Goal: Task Accomplishment & Management: Use online tool/utility

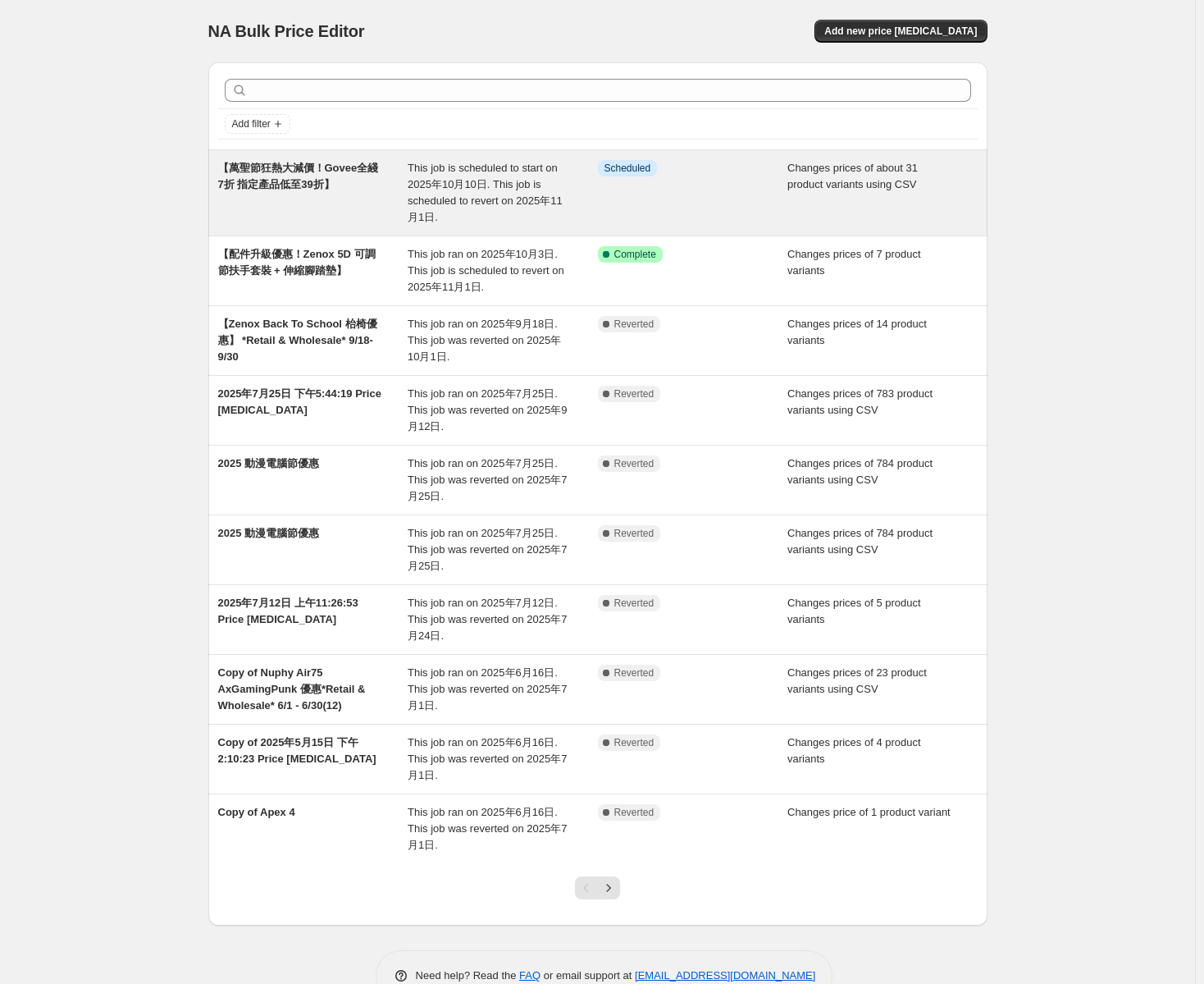
click at [386, 181] on div "【萬聖節狂熱大減價！Govee全綫7折 指定產品低至39折】" at bounding box center [314, 193] width 190 height 66
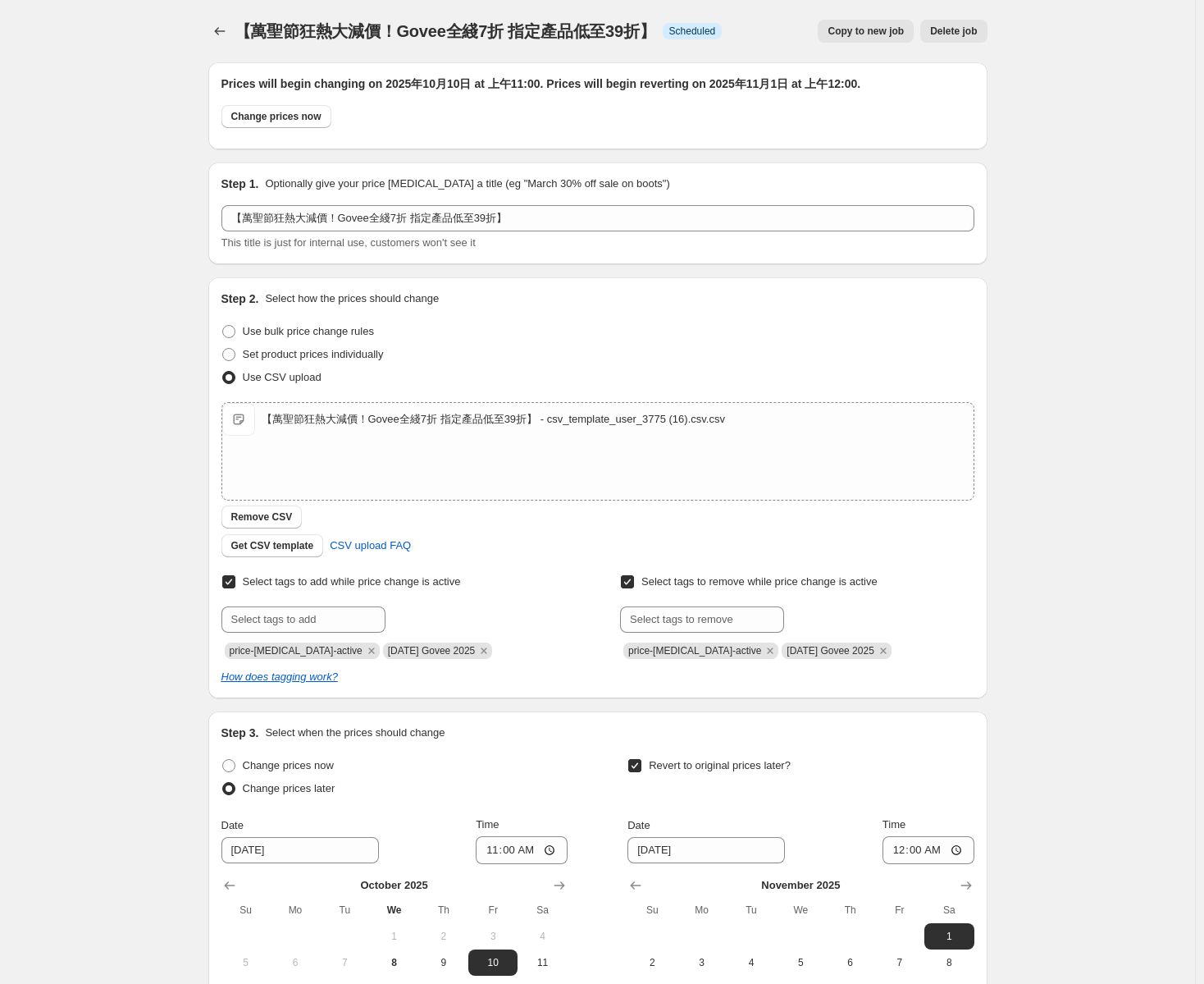
drag, startPoint x: 362, startPoint y: 651, endPoint x: 461, endPoint y: 644, distance: 99.2
click at [461, 645] on span "[DATE] Govee 2025" at bounding box center [432, 650] width 87 height 11
copy span "[DATE] Govee 2025"
